Goal: Transaction & Acquisition: Purchase product/service

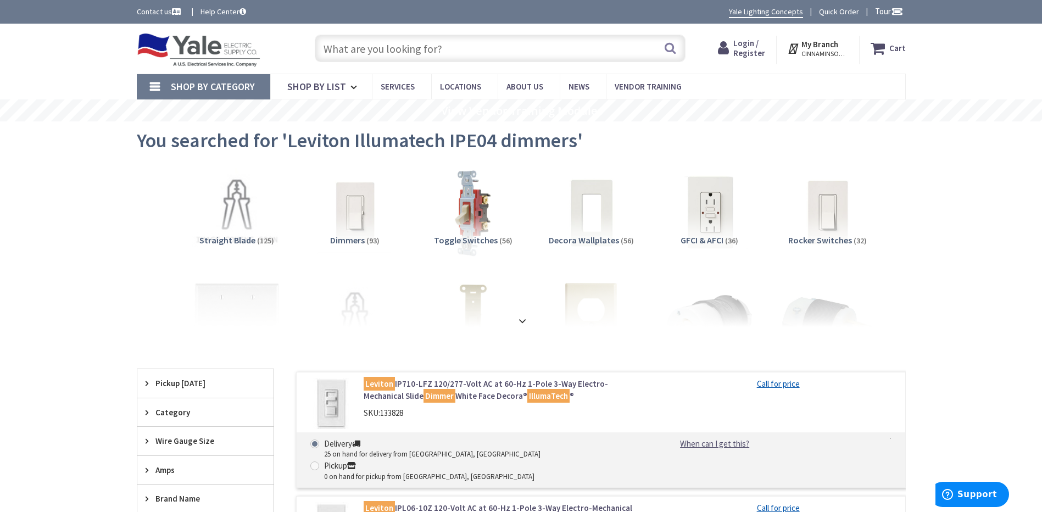
click at [480, 49] on input "text" at bounding box center [500, 48] width 371 height 27
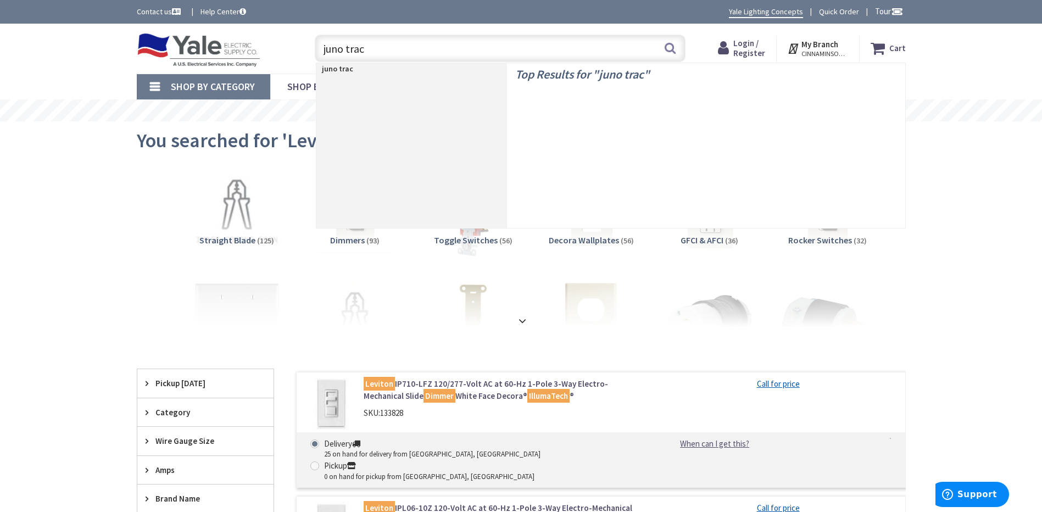
type input "juno track"
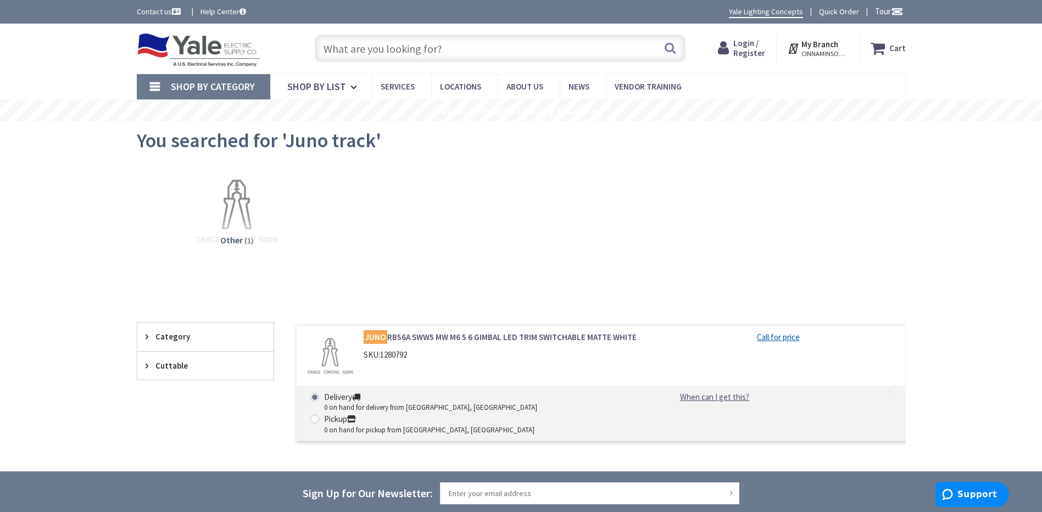
click at [416, 51] on input "text" at bounding box center [500, 48] width 371 height 27
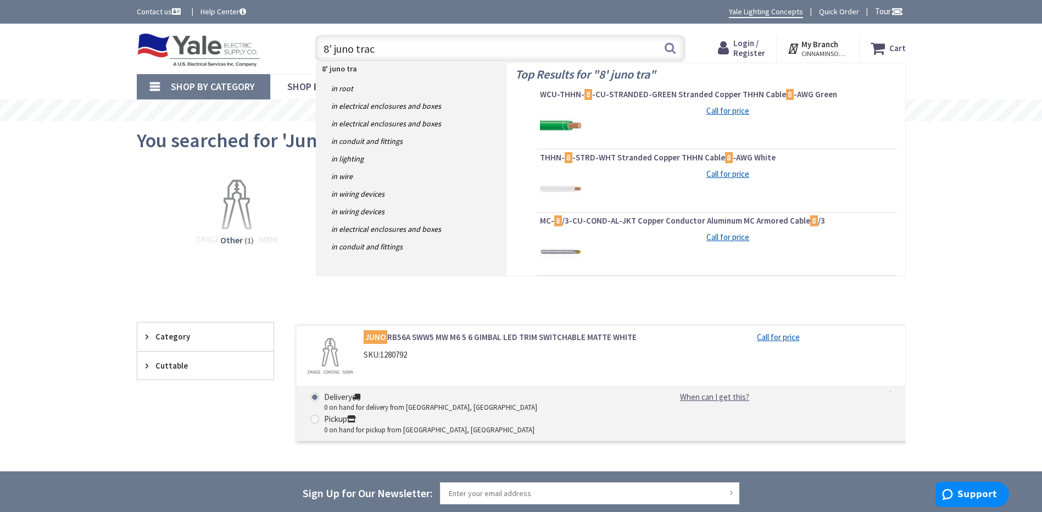
type input "8' juno track"
